Goal: Task Accomplishment & Management: Complete application form

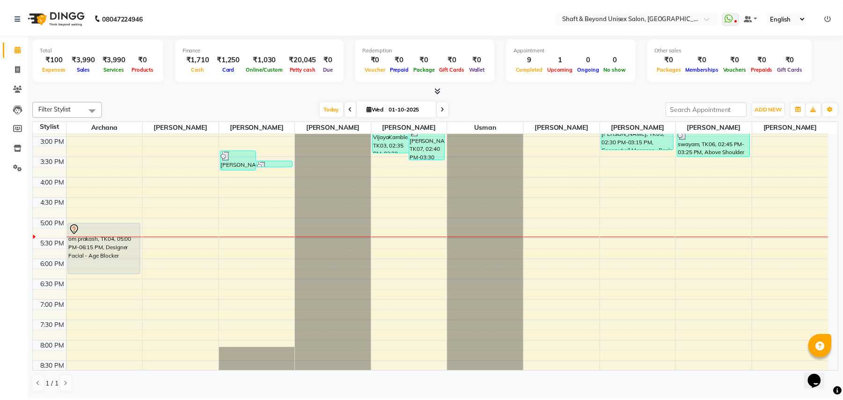
scroll to position [250, 0]
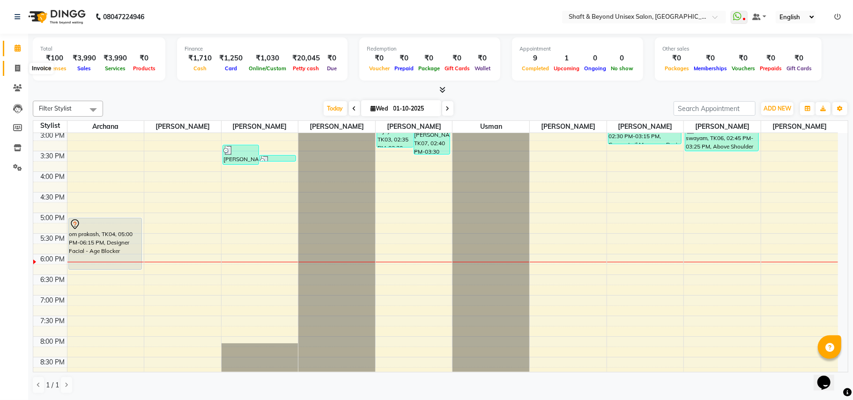
click at [19, 68] on icon at bounding box center [17, 68] width 5 height 7
select select "service"
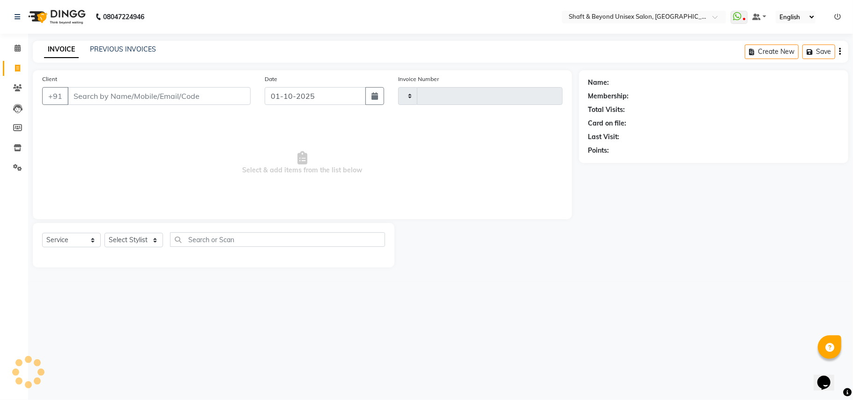
type input "2657"
select select "3878"
click at [86, 93] on input "Client" at bounding box center [158, 96] width 183 height 18
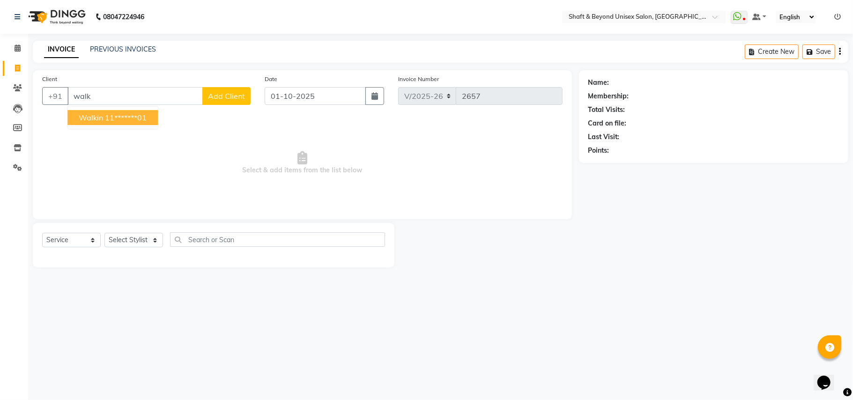
click at [108, 118] on ngb-highlight "11*******01" at bounding box center [126, 117] width 42 height 9
type input "11*******01"
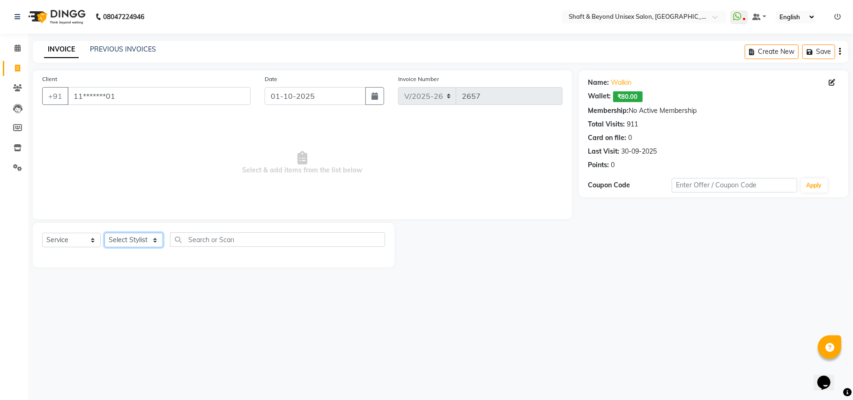
click at [128, 237] on select "Select Stylist Archana [PERSON_NAME] [PERSON_NAME] [PERSON_NAME] [PERSON_NAME] …" at bounding box center [133, 240] width 59 height 15
select select "88897"
click at [104, 233] on select "Select Stylist Archana [PERSON_NAME] [PERSON_NAME] [PERSON_NAME] [PERSON_NAME] …" at bounding box center [133, 240] width 59 height 15
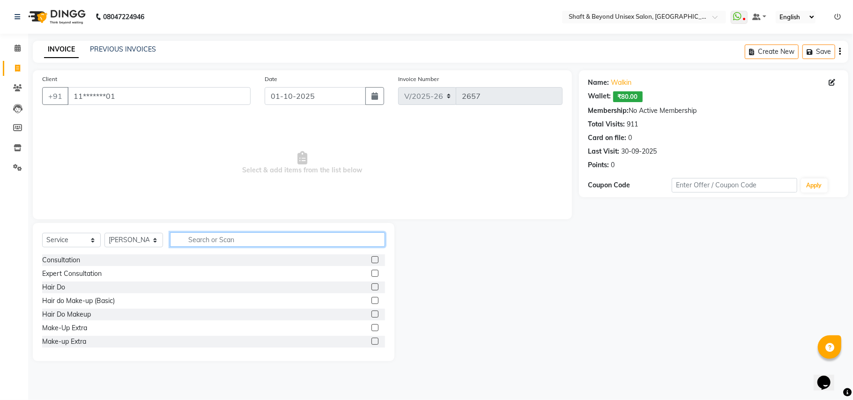
click at [205, 238] on input "text" at bounding box center [277, 239] width 215 height 15
type input "cut"
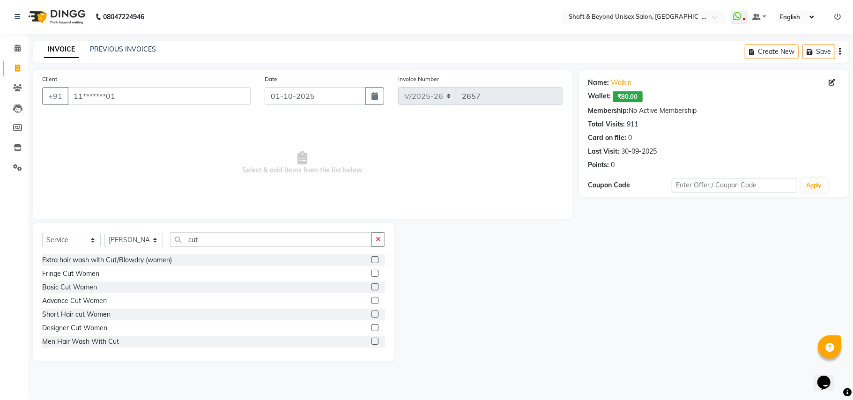
click at [371, 289] on label at bounding box center [374, 286] width 7 height 7
click at [371, 289] on input "checkbox" at bounding box center [374, 287] width 6 height 6
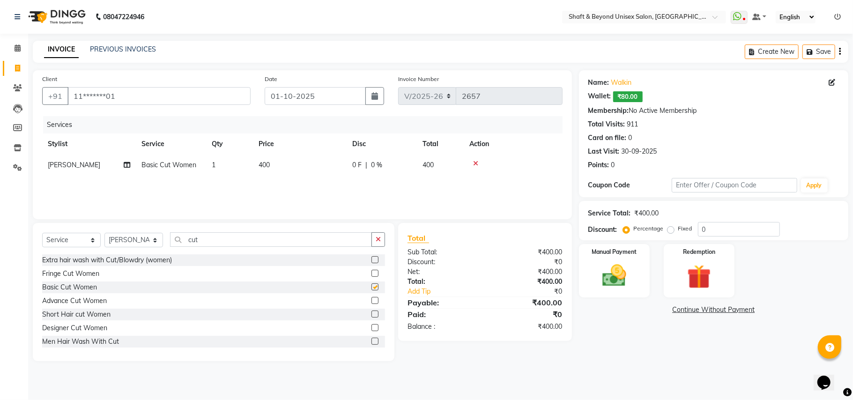
checkbox input "false"
click at [617, 282] on img at bounding box center [614, 275] width 41 height 29
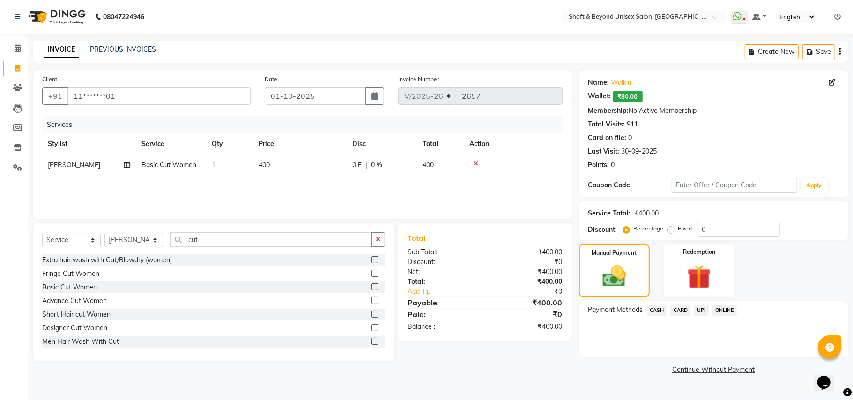
click at [700, 310] on span "UPI" at bounding box center [701, 310] width 15 height 11
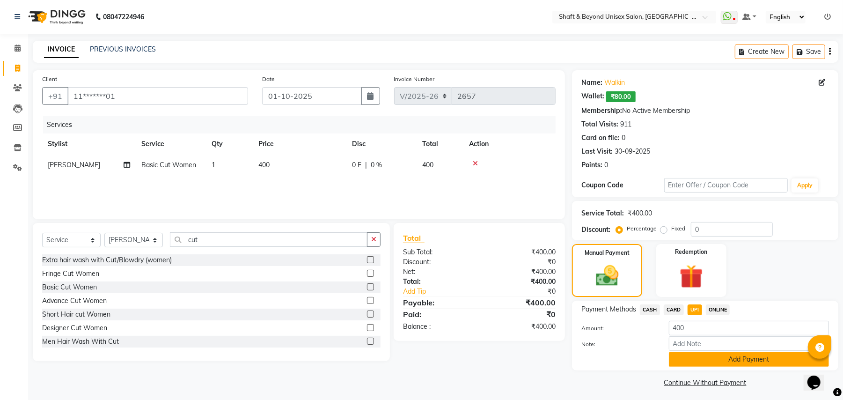
click at [716, 363] on button "Add Payment" at bounding box center [749, 359] width 160 height 15
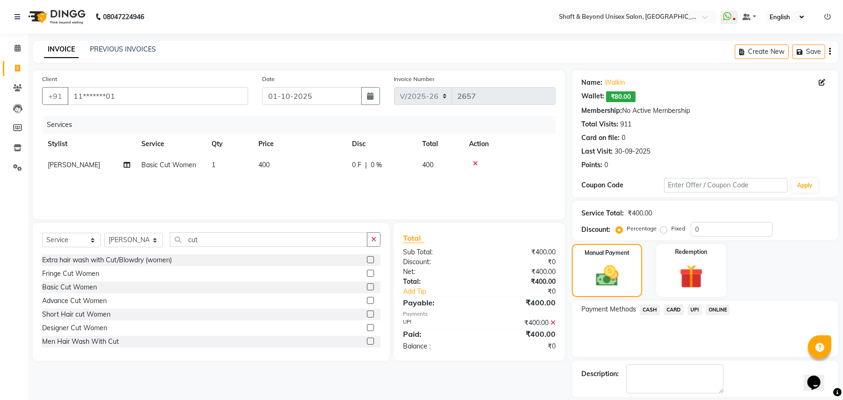
scroll to position [44, 0]
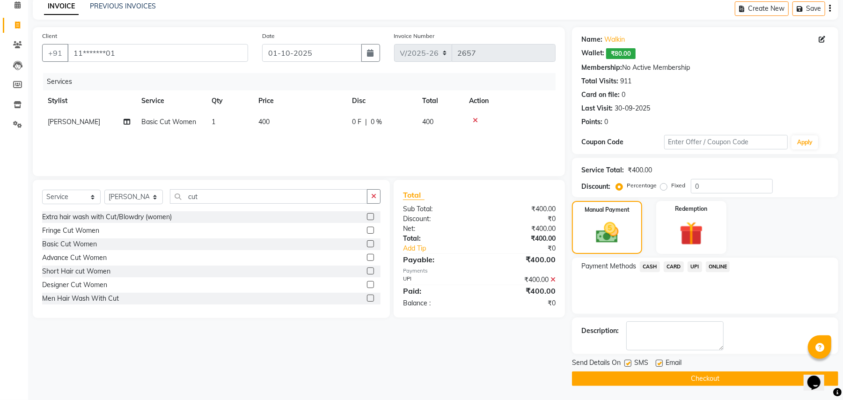
click at [712, 377] on button "Checkout" at bounding box center [705, 378] width 266 height 15
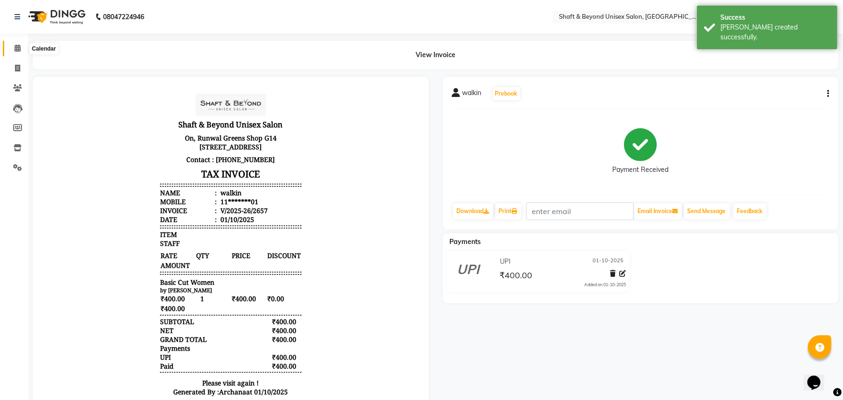
click at [15, 49] on icon at bounding box center [18, 47] width 6 height 7
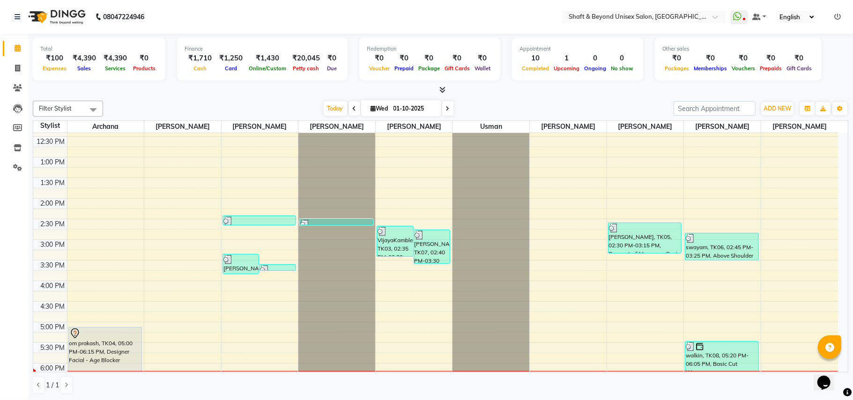
scroll to position [187, 0]
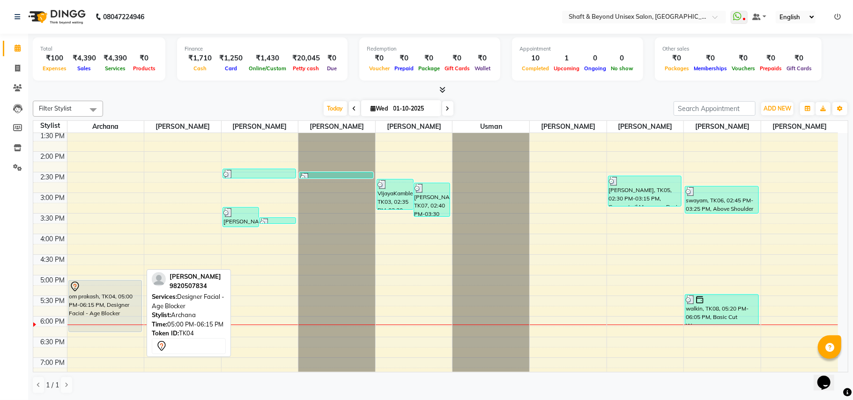
click at [118, 296] on div "om prakash, TK04, 05:00 PM-06:15 PM, Designer Facial - Age Blocker" at bounding box center [105, 305] width 73 height 51
select select "7"
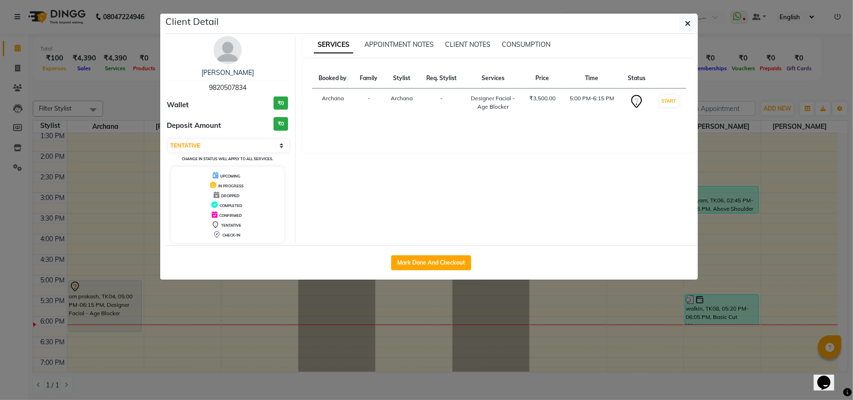
click at [215, 196] on icon at bounding box center [217, 195] width 6 height 7
click at [691, 26] on button "button" at bounding box center [688, 24] width 18 height 18
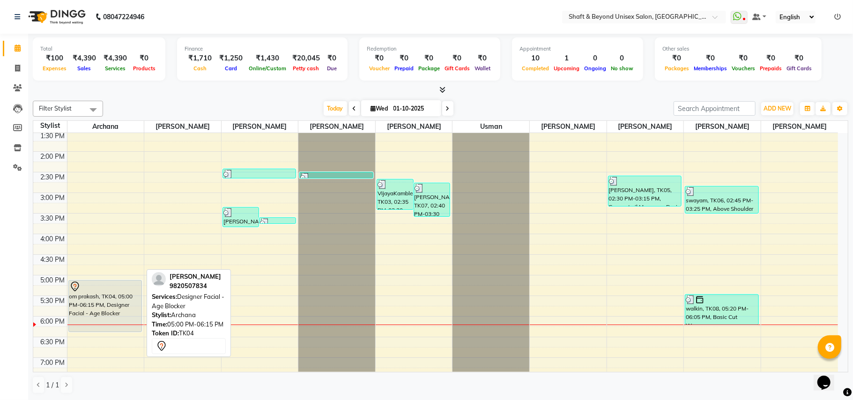
click at [74, 287] on icon at bounding box center [74, 286] width 11 height 11
select select "7"
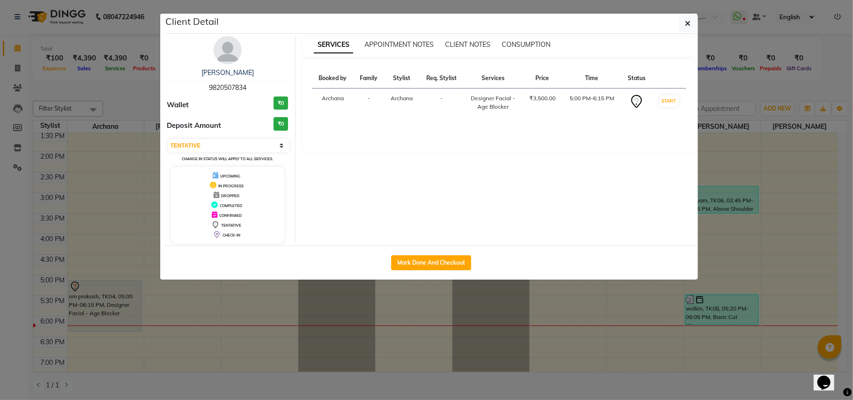
click at [227, 52] on img at bounding box center [228, 50] width 28 height 28
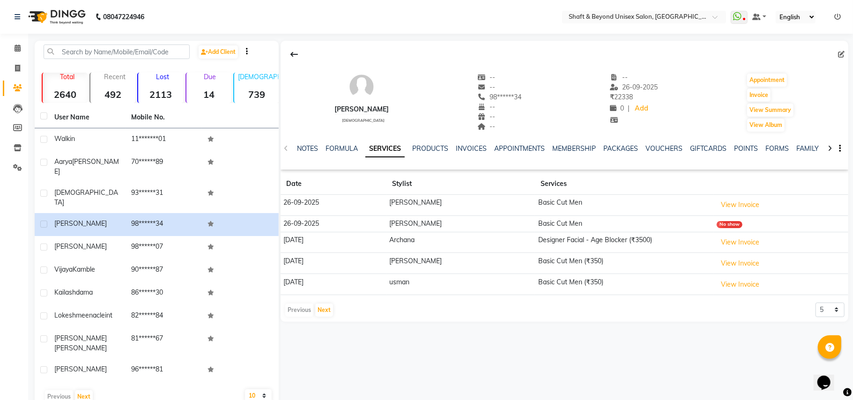
click at [839, 149] on icon "button" at bounding box center [840, 148] width 2 height 0
click at [836, 118] on div "[PERSON_NAME][DEMOGRAPHIC_DATA] -- -- 98******34 -- -- -- -- [DATE] ₹ 22338 0 |…" at bounding box center [564, 97] width 568 height 69
click at [17, 46] on icon at bounding box center [18, 47] width 6 height 7
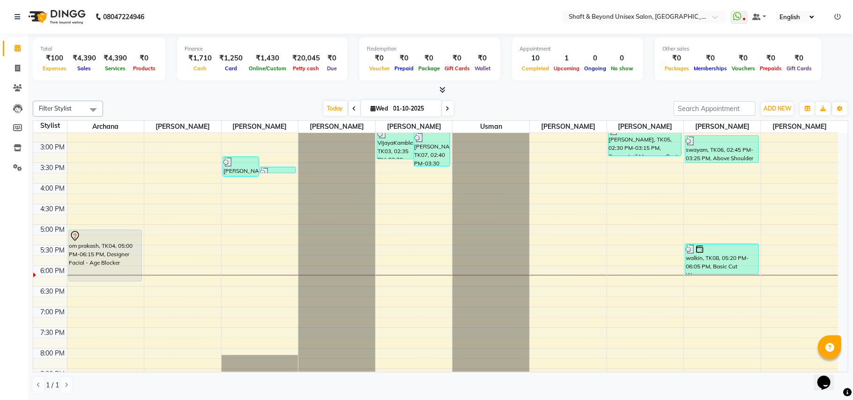
scroll to position [250, 0]
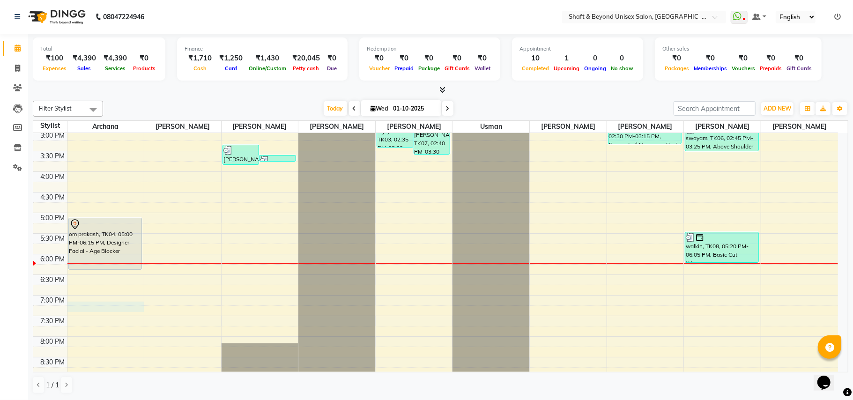
click at [73, 304] on div "9:00 AM 9:30 AM 10:00 AM 10:30 AM 11:00 AM 11:30 AM 12:00 PM 12:30 PM 1:00 PM 1…" at bounding box center [435, 150] width 805 height 535
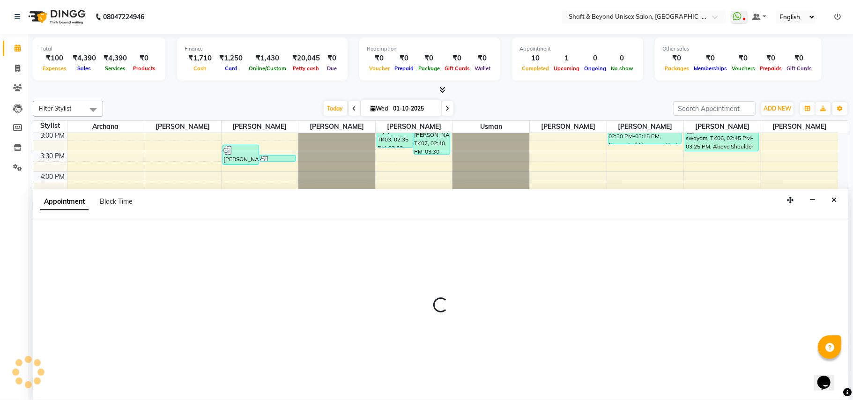
select select "19079"
select select "tentative"
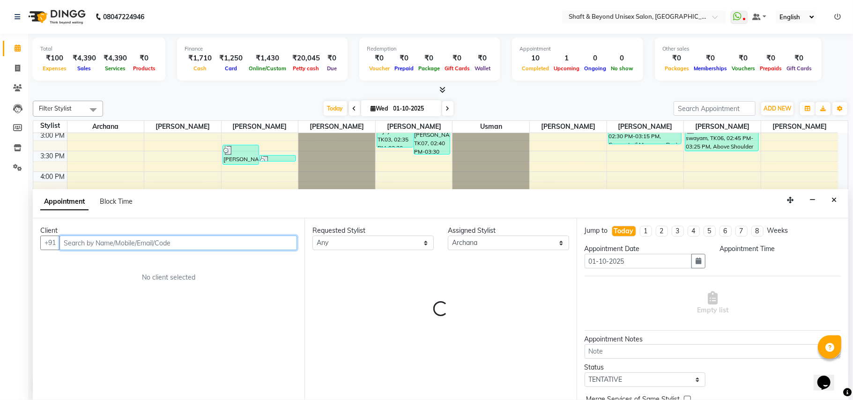
select select "1140"
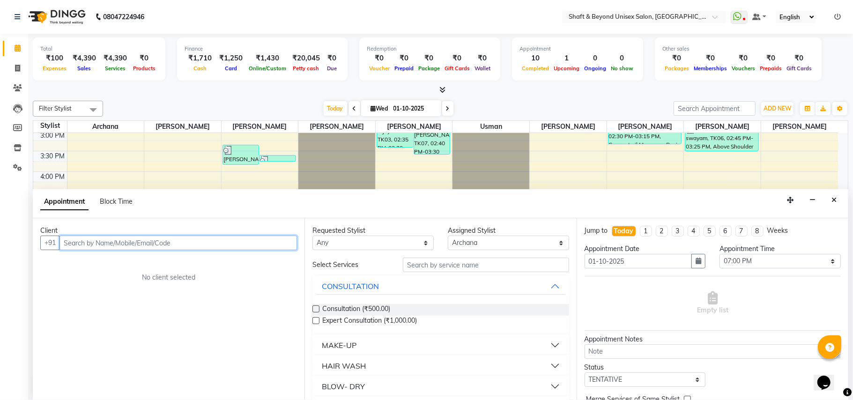
click at [103, 242] on input "text" at bounding box center [177, 243] width 237 height 15
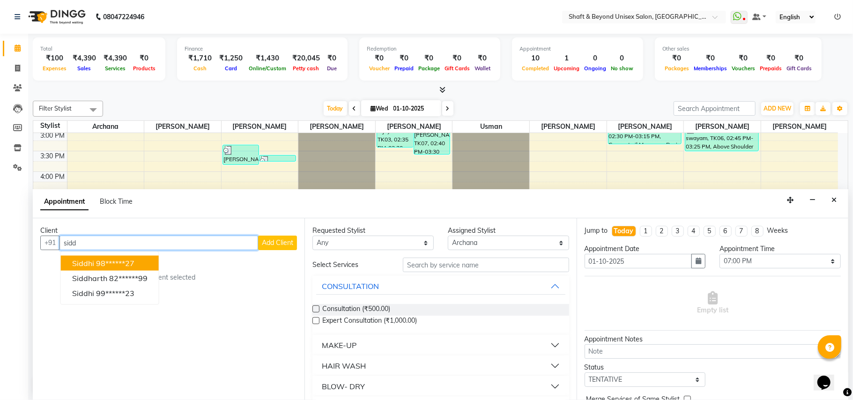
click at [145, 264] on button "Siddhi 98******27" at bounding box center [110, 263] width 98 height 15
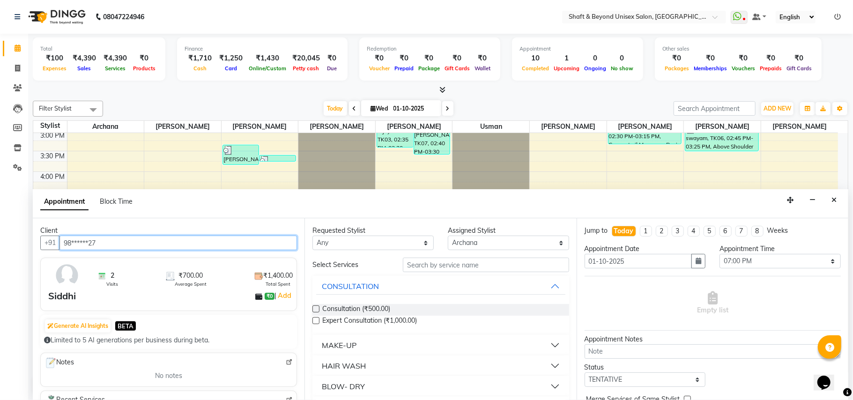
type input "98******27"
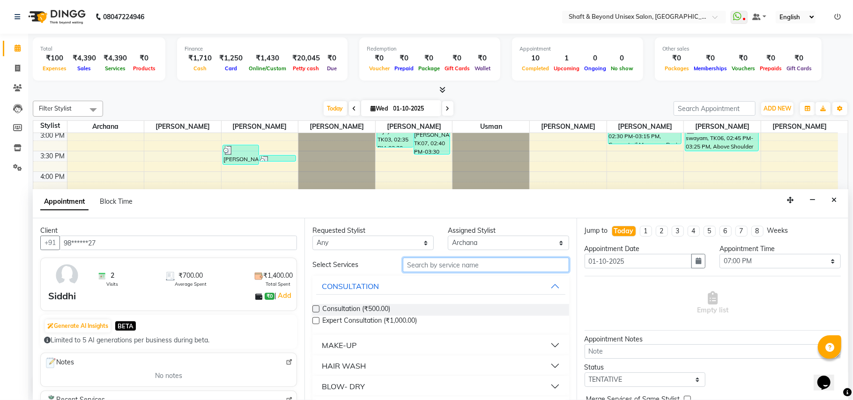
click at [421, 266] on input "text" at bounding box center [486, 265] width 166 height 15
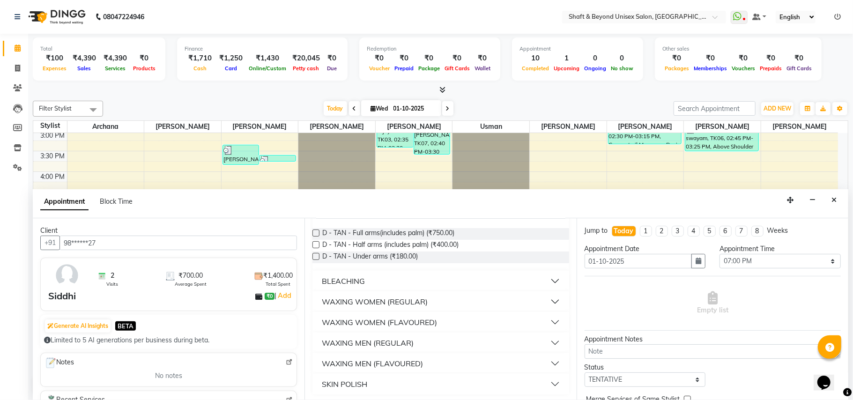
scroll to position [78, 0]
type input "arm"
click at [375, 360] on div "WAXING MEN (FLAVOURED)" at bounding box center [372, 361] width 101 height 11
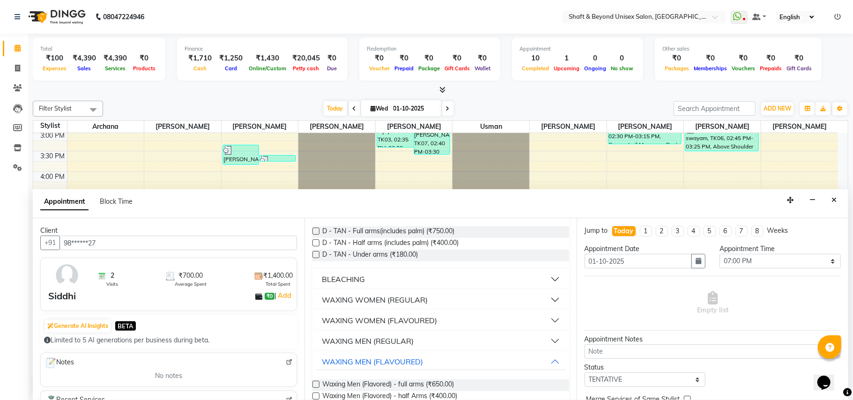
click at [377, 323] on div "WAXING WOMEN (FLAVOURED)" at bounding box center [379, 320] width 115 height 11
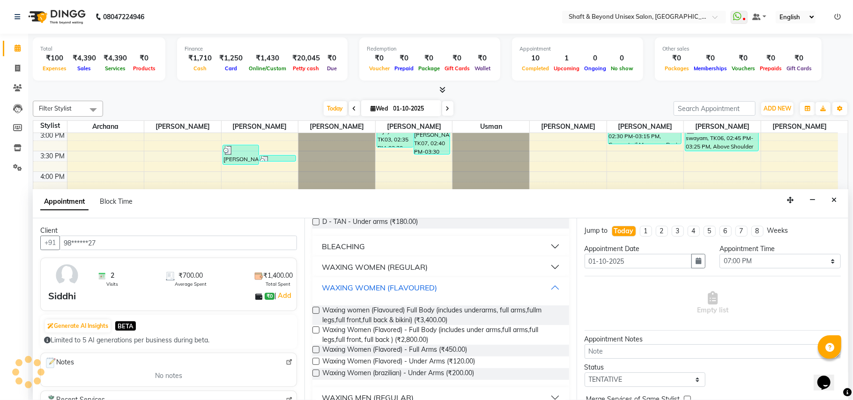
scroll to position [140, 0]
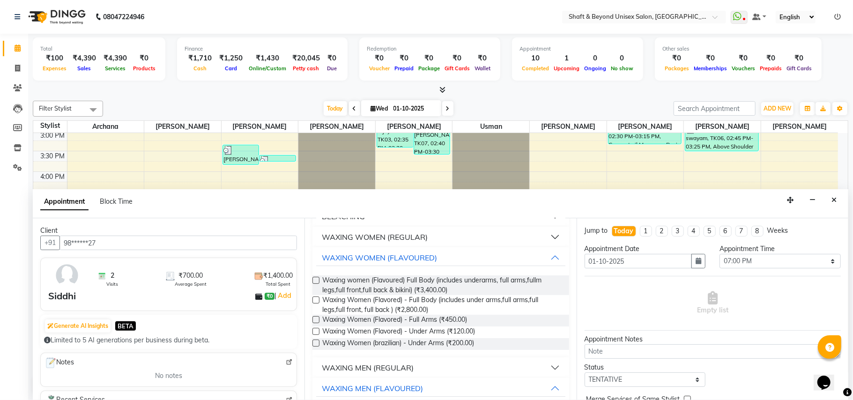
click at [317, 319] on label at bounding box center [315, 319] width 7 height 7
click at [317, 319] on input "checkbox" at bounding box center [315, 320] width 6 height 6
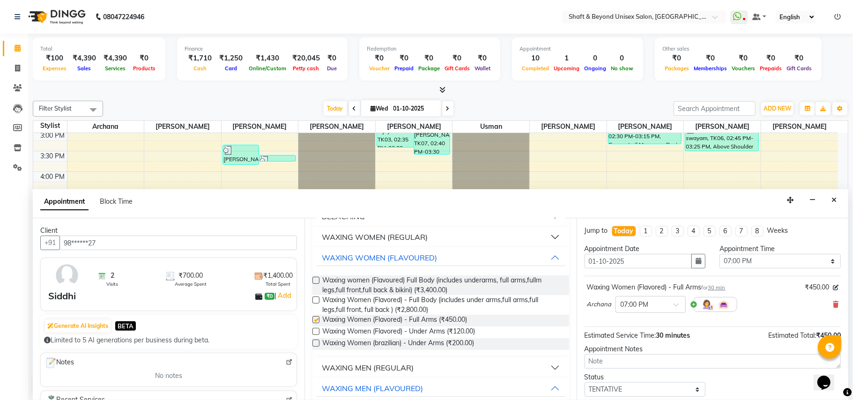
checkbox input "false"
click at [314, 330] on label at bounding box center [315, 331] width 7 height 7
click at [314, 330] on input "checkbox" at bounding box center [315, 332] width 6 height 6
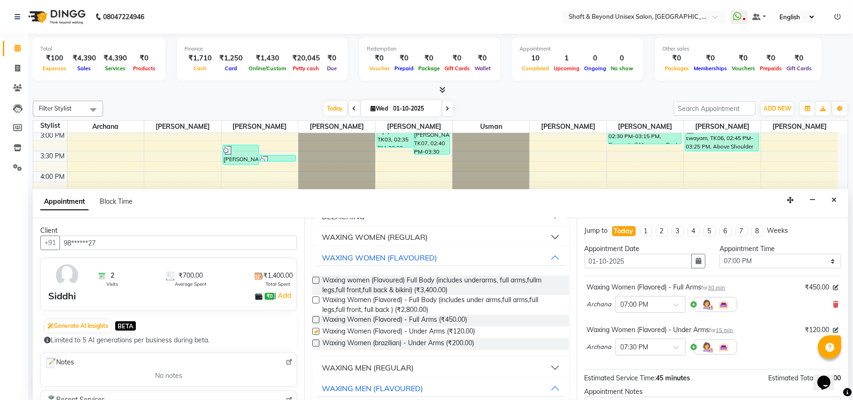
checkbox input "false"
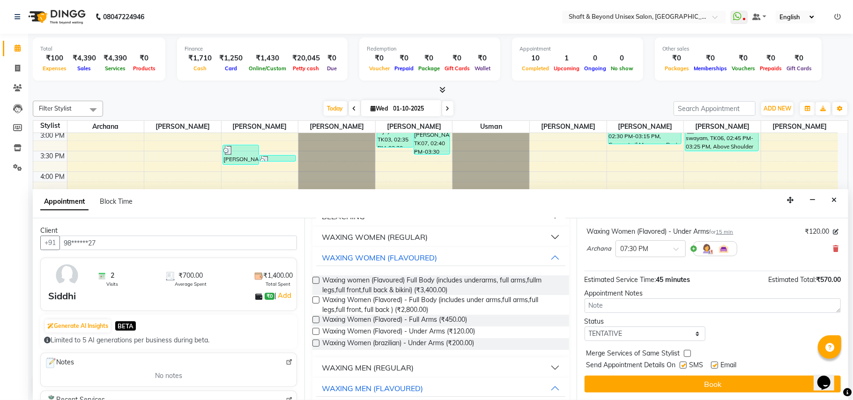
scroll to position [100, 0]
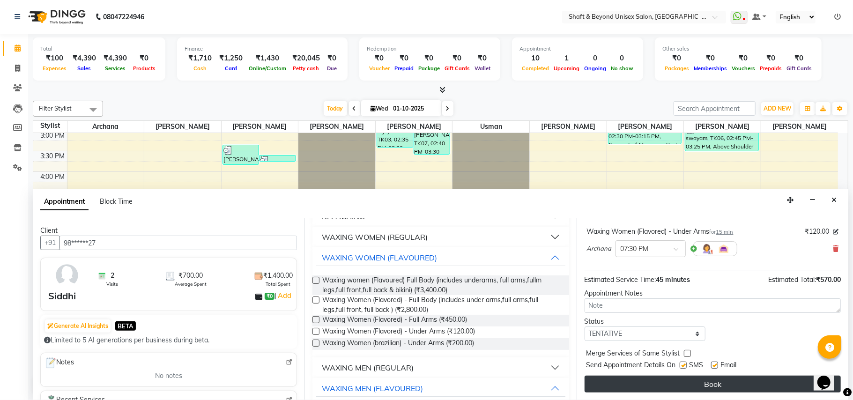
click at [687, 383] on button "Book" at bounding box center [712, 384] width 256 height 17
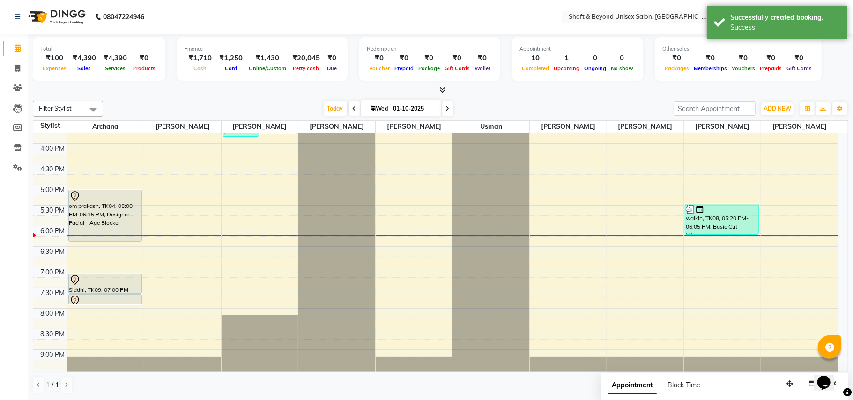
scroll to position [304, 0]
